Goal: Information Seeking & Learning: Compare options

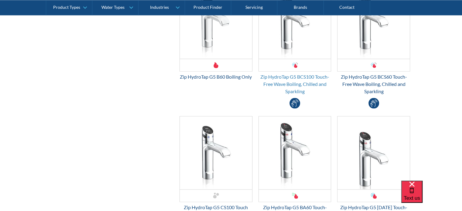
scroll to position [1064, 0]
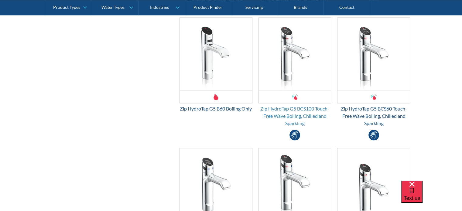
click at [313, 114] on div "Zip HydroTap G5 BCS100 Touch-Free Wave Boiling, Chilled and Sparkling" at bounding box center [295, 116] width 73 height 22
click at [380, 105] on div "Zip HydroTap G5 BCS60 Touch-Free Wave Boiling, Chilled and Sparkling" at bounding box center [373, 116] width 73 height 22
click at [314, 112] on div "Zip HydroTap G5 BCS100 Touch-Free Wave Boiling, Chilled and Sparkling" at bounding box center [295, 116] width 73 height 22
click at [398, 114] on div "Zip HydroTap G5 BCS60 Touch-Free Wave Boiling, Chilled and Sparkling" at bounding box center [373, 116] width 73 height 22
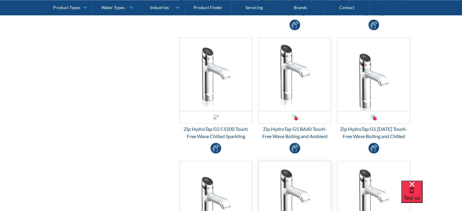
scroll to position [1095, 0]
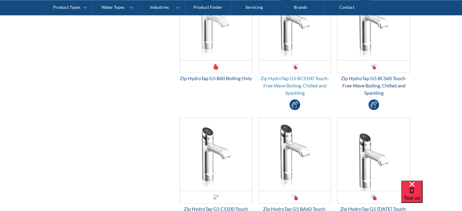
click at [298, 88] on div "Zip HydroTap G5 BCS100 Touch-Free Wave Boiling, Chilled and Sparkling" at bounding box center [295, 85] width 73 height 22
click at [381, 84] on div "Zip HydroTap G5 BCS60 Touch-Free Wave Boiling, Chilled and Sparkling" at bounding box center [373, 85] width 73 height 22
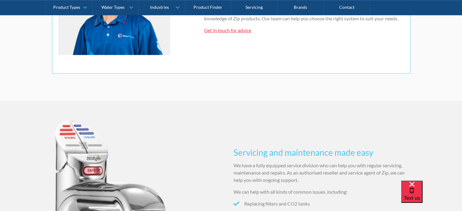
scroll to position [334, 0]
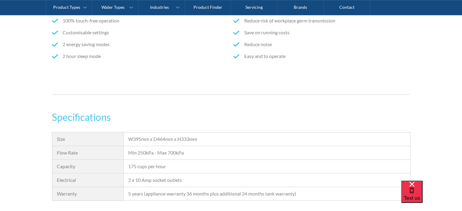
scroll to position [456, 0]
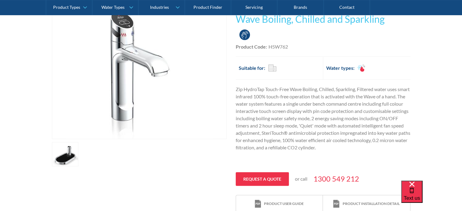
scroll to position [182, 0]
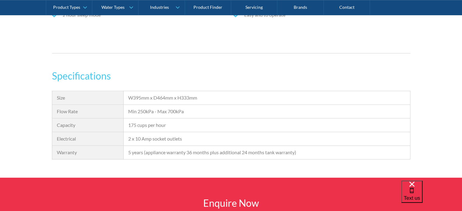
scroll to position [456, 0]
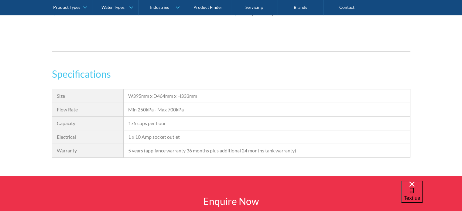
scroll to position [456, 0]
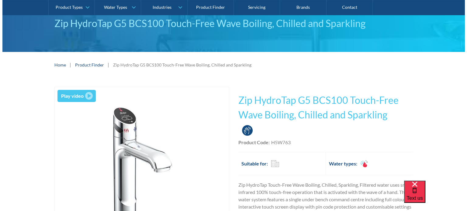
scroll to position [61, 0]
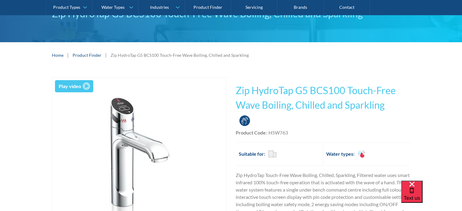
click at [89, 90] on link "Play video" at bounding box center [74, 86] width 39 height 12
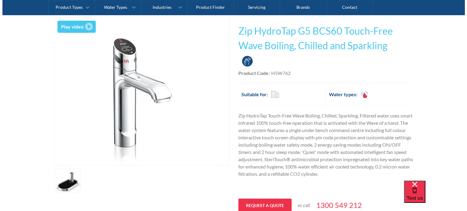
scroll to position [91, 0]
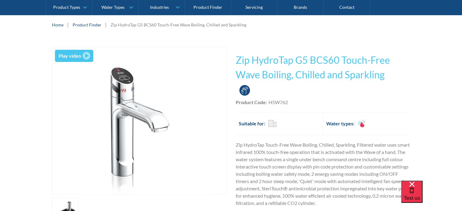
click at [76, 53] on div "Play video" at bounding box center [70, 55] width 22 height 7
